Goal: Task Accomplishment & Management: Manage account settings

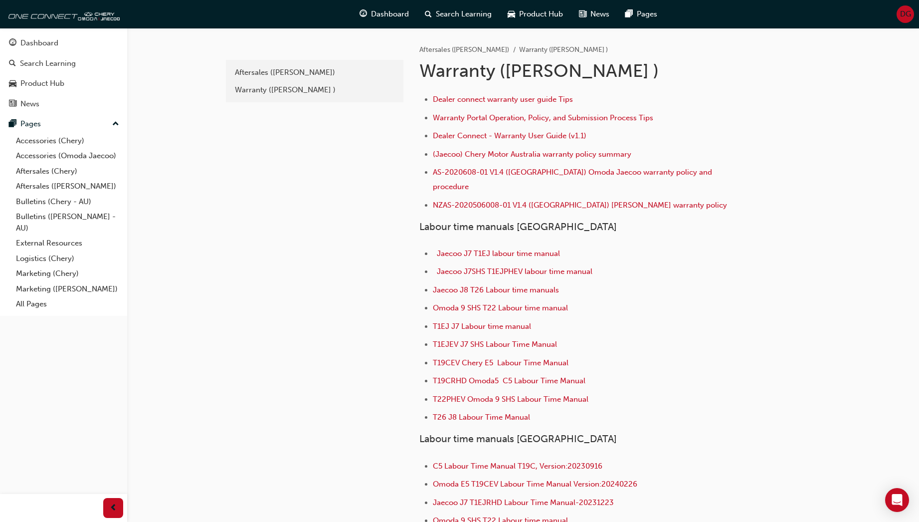
click at [905, 14] on span "DG" at bounding box center [905, 13] width 11 height 11
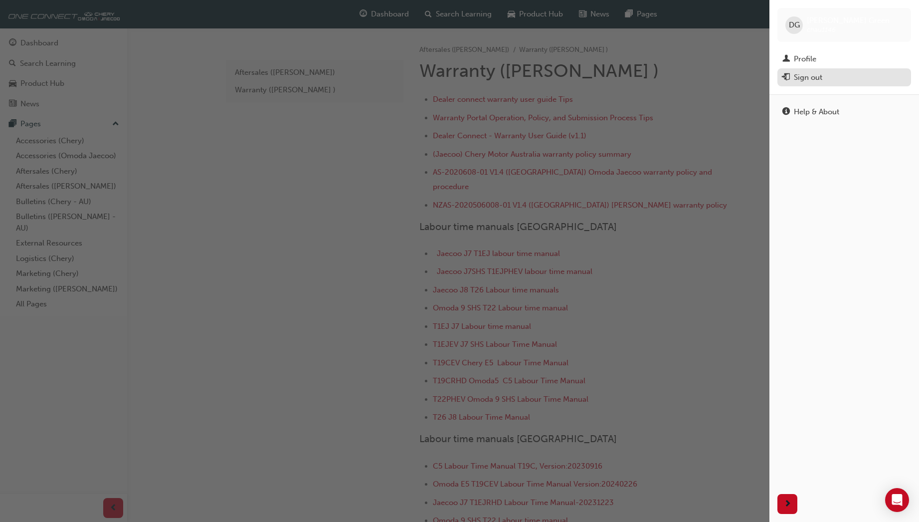
click at [834, 74] on div "Sign out" at bounding box center [844, 77] width 124 height 12
